Goal: Task Accomplishment & Management: Manage account settings

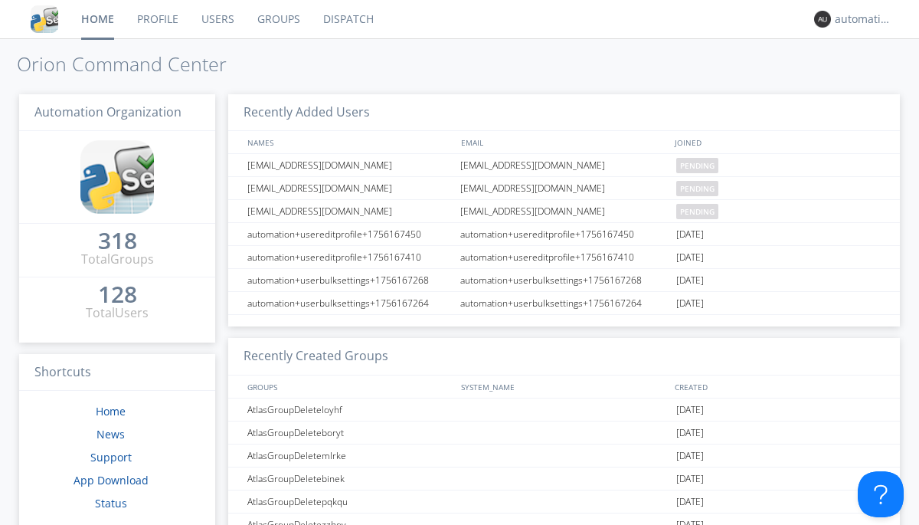
click at [347, 19] on link "Dispatch" at bounding box center [349, 19] width 74 height 38
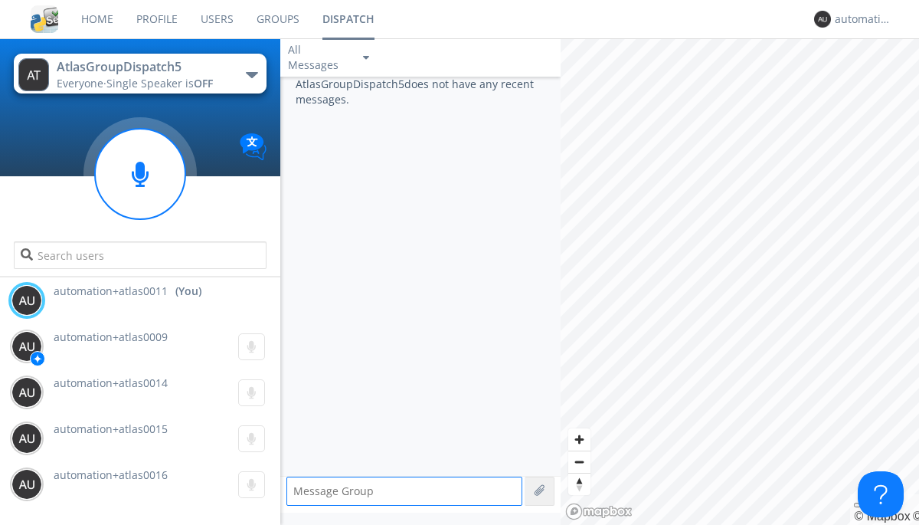
click at [251, 74] on div "button" at bounding box center [252, 75] width 12 height 6
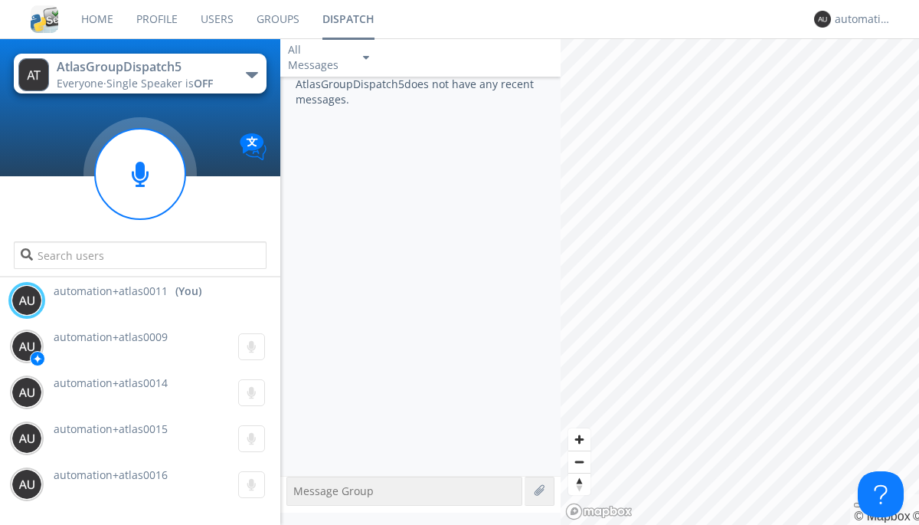
click at [0, 0] on span "AtlasGroupDispatch6" at bounding box center [0, 0] width 0 height 0
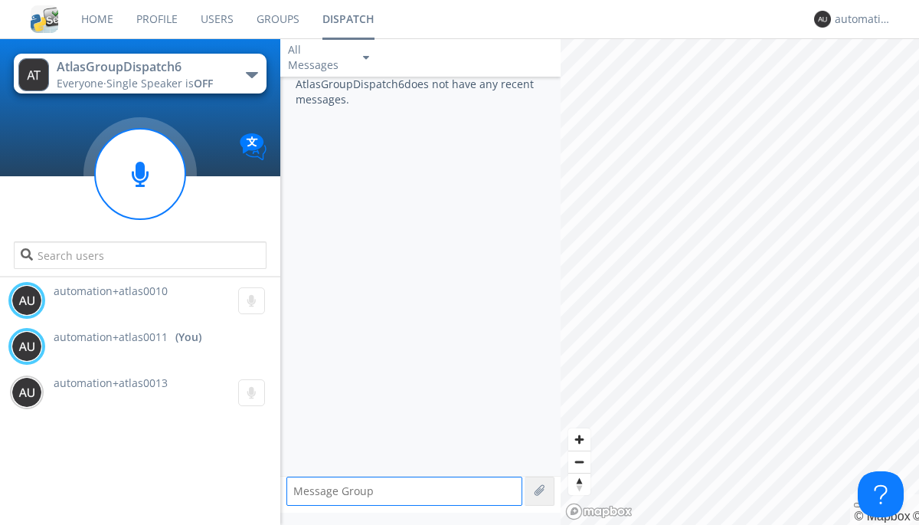
click at [251, 74] on div "button" at bounding box center [252, 75] width 12 height 6
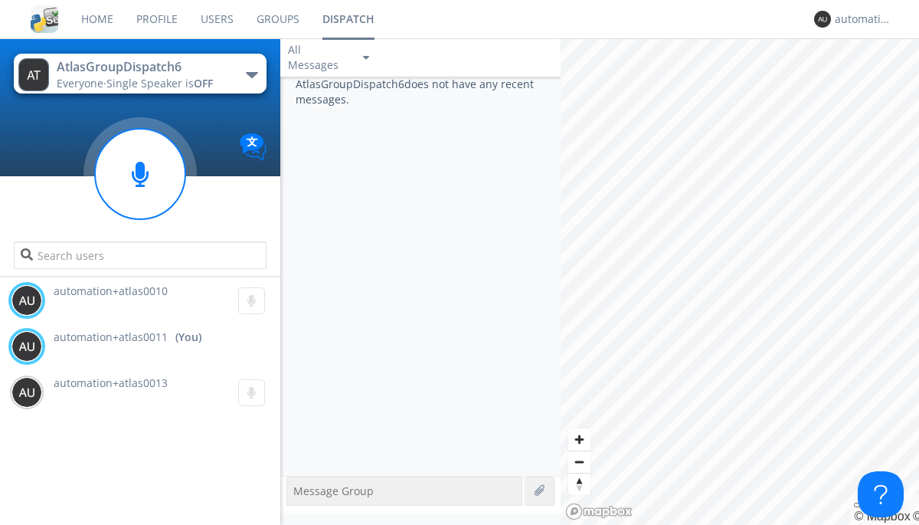
click at [0, 0] on span "AtlasGroupDispatch5" at bounding box center [0, 0] width 0 height 0
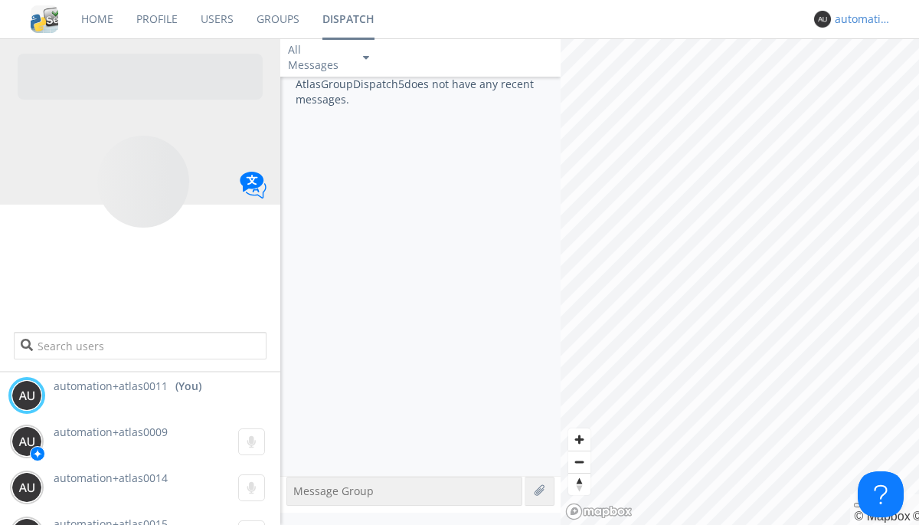
click at [860, 19] on div "automation+atlas0011" at bounding box center [863, 18] width 57 height 15
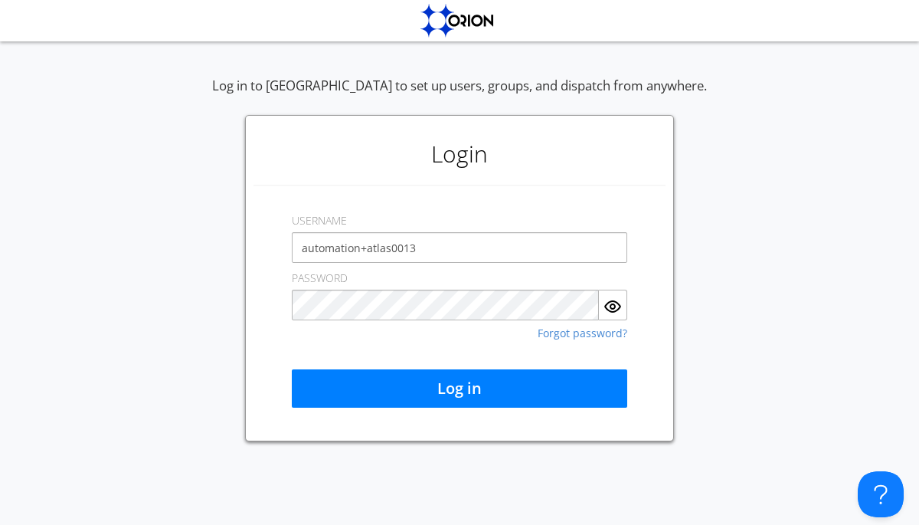
type input "automation+atlas0013"
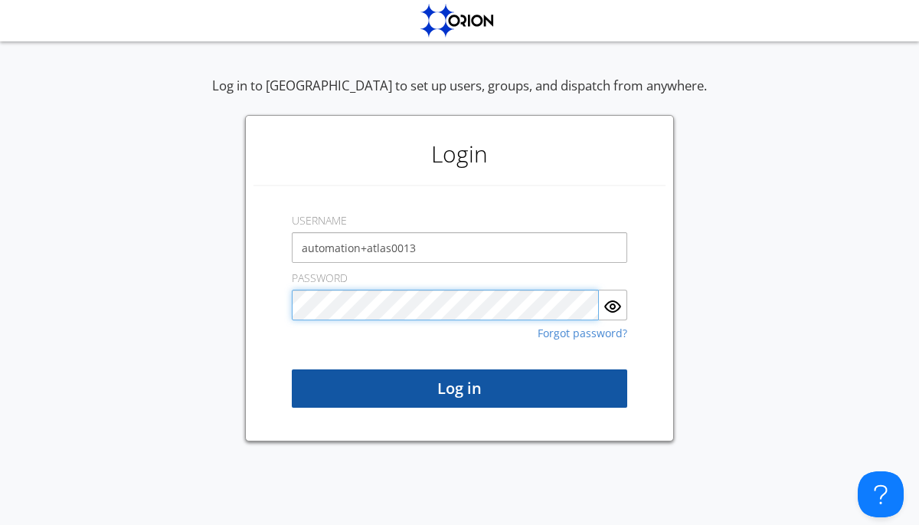
click at [460, 388] on button "Log in" at bounding box center [460, 388] width 336 height 38
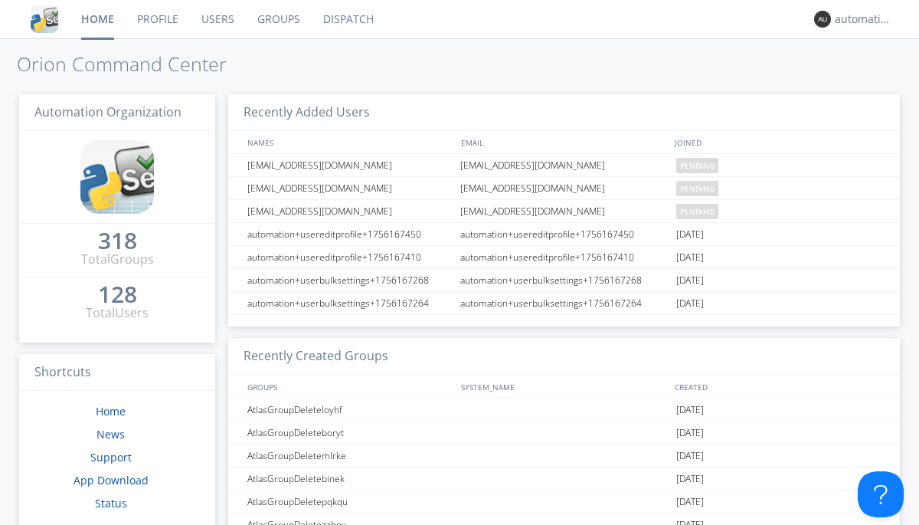
click at [347, 19] on link "Dispatch" at bounding box center [349, 19] width 74 height 38
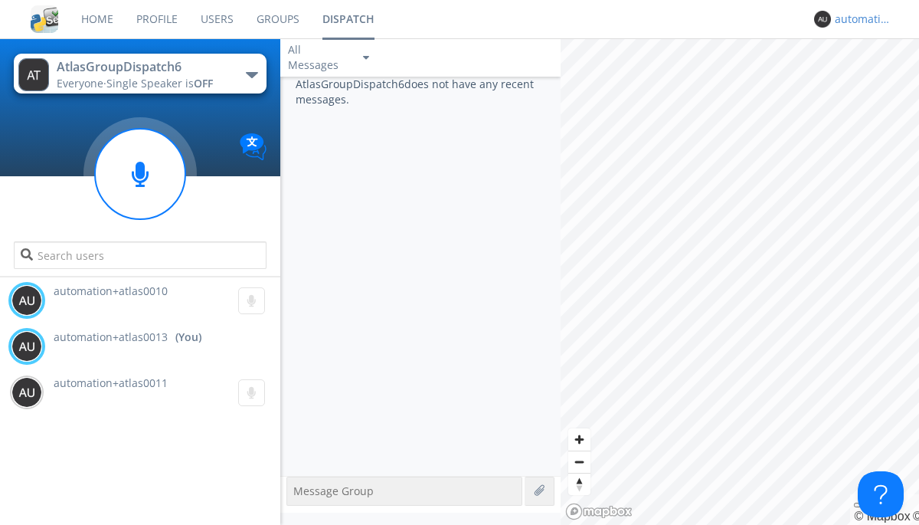
click at [860, 19] on div "automation+atlas0013" at bounding box center [863, 18] width 57 height 15
click at [871, 80] on div "Log Out" at bounding box center [871, 81] width 79 height 28
